Goal: Find contact information: Find contact information

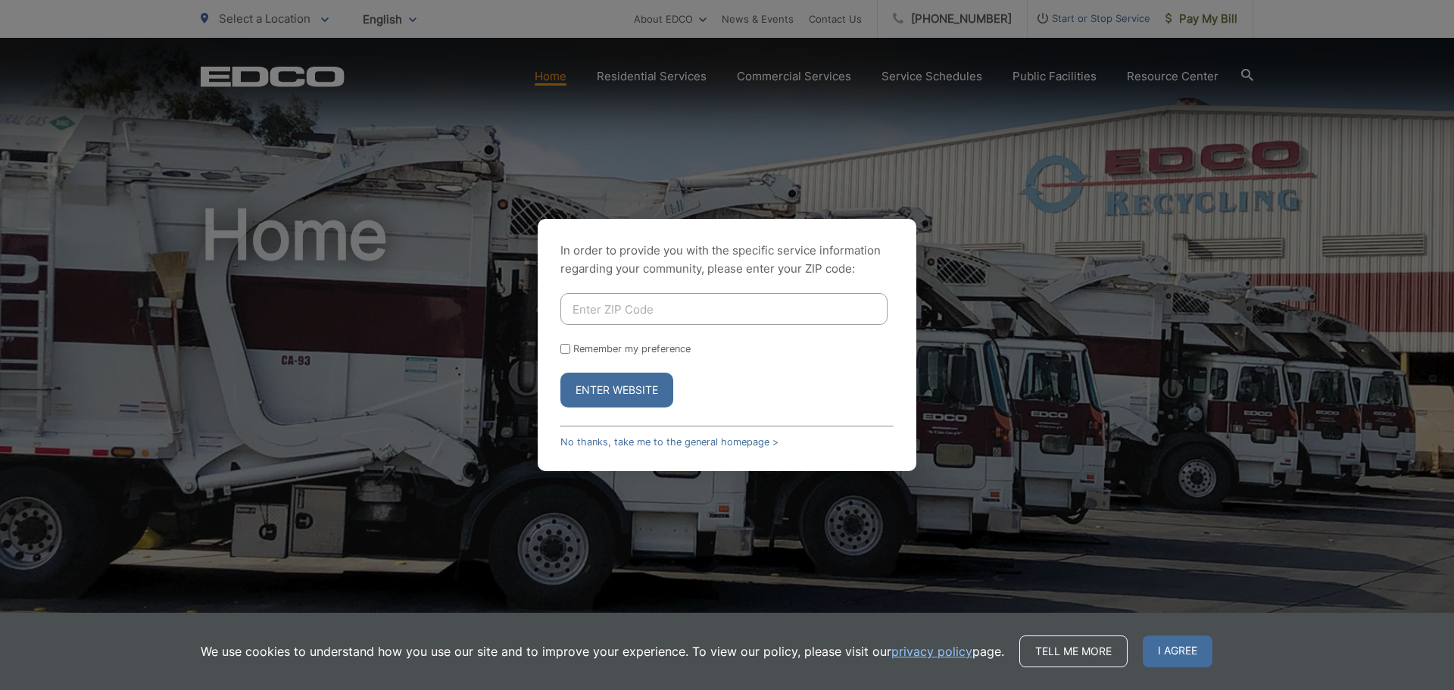
click at [642, 310] on input "Enter ZIP Code" at bounding box center [723, 309] width 327 height 32
type input "90712"
click at [560, 373] on button "Enter Website" at bounding box center [616, 390] width 113 height 35
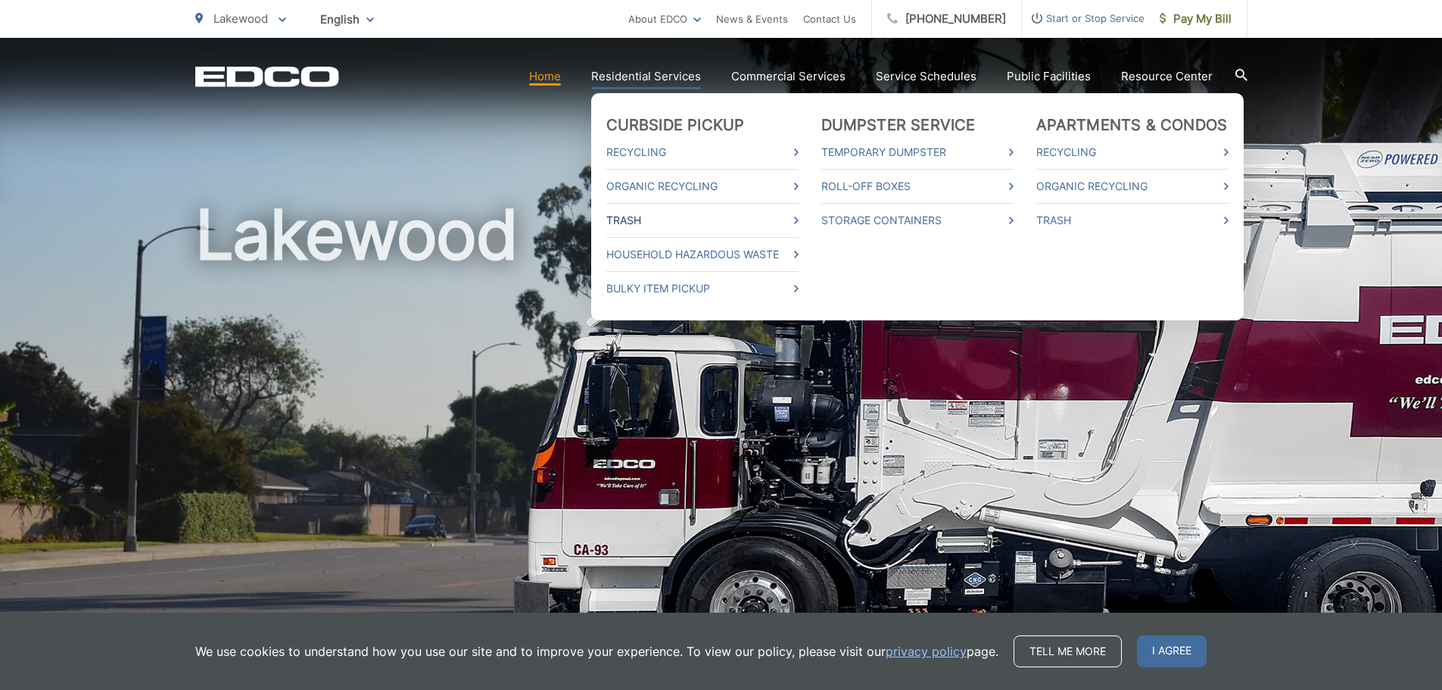
click at [644, 216] on link "Trash" at bounding box center [702, 220] width 192 height 18
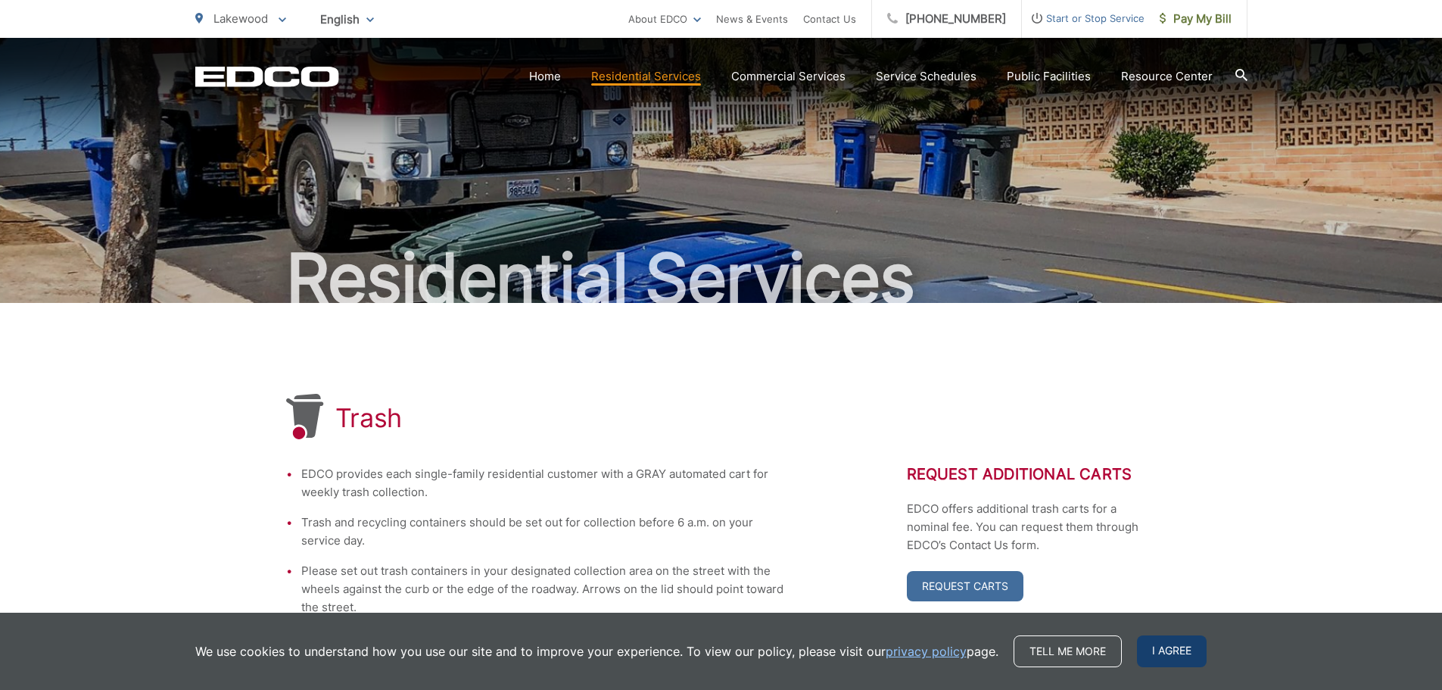
click at [1174, 656] on span "I agree" at bounding box center [1172, 651] width 70 height 32
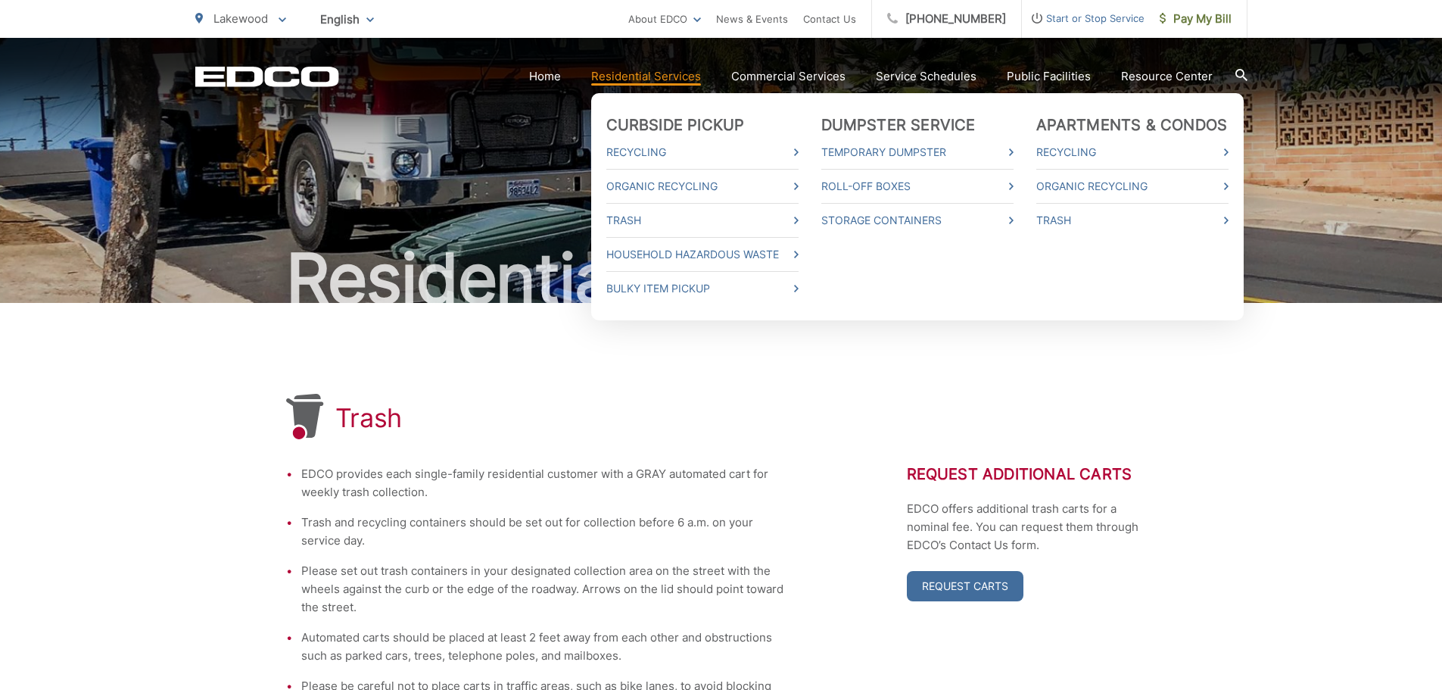
click at [637, 73] on link "Residential Services" at bounding box center [646, 76] width 110 height 18
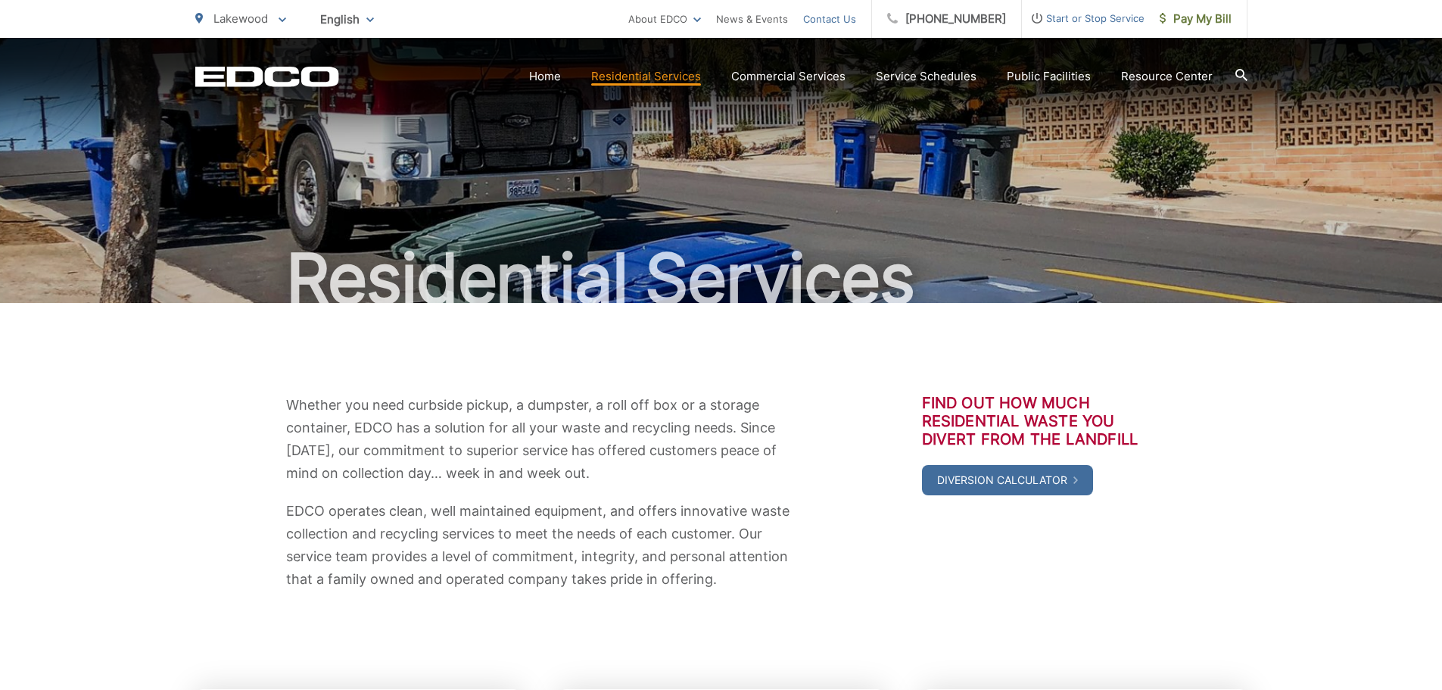
click at [828, 16] on link "Contact Us" at bounding box center [829, 19] width 53 height 18
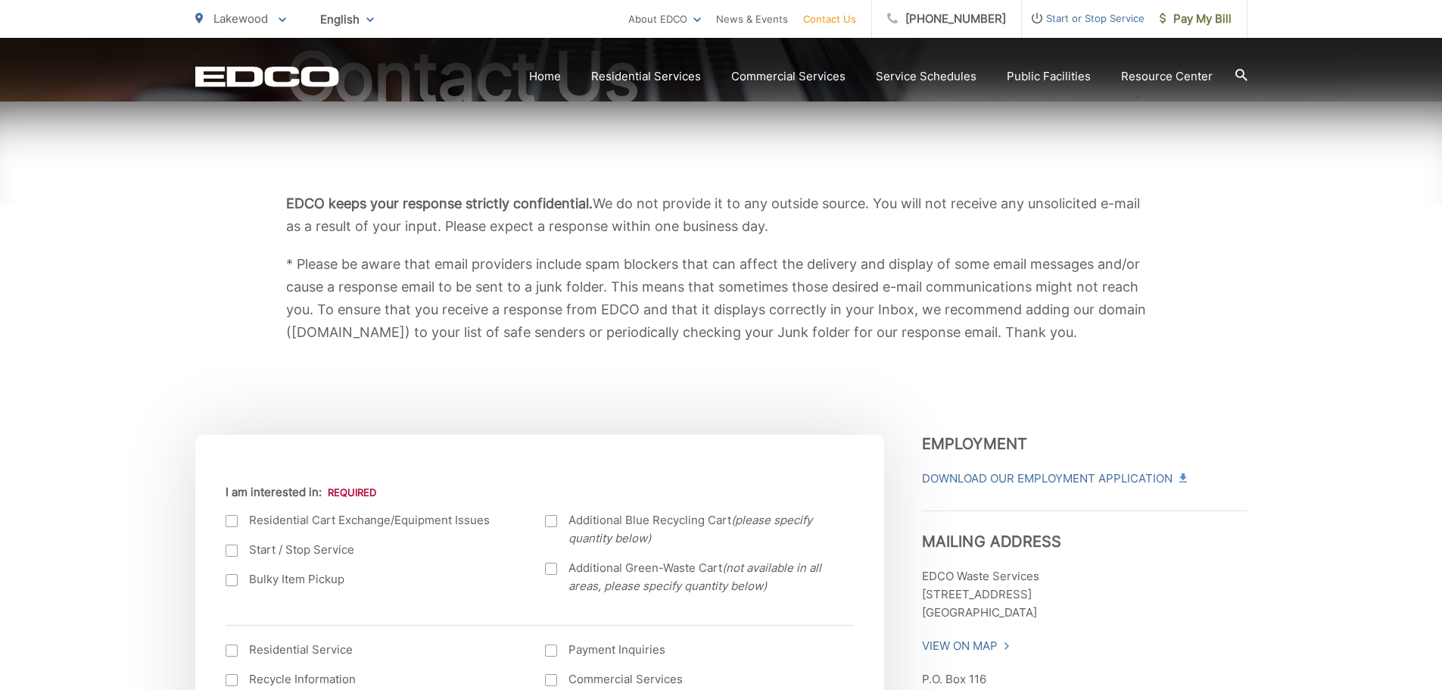
scroll to position [454, 0]
